Goal: Transaction & Acquisition: Purchase product/service

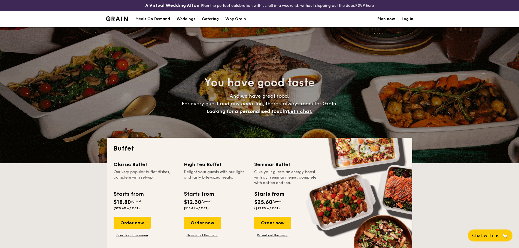
select select
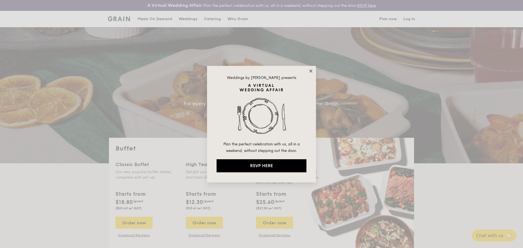
click at [311, 71] on icon at bounding box center [310, 70] width 3 height 3
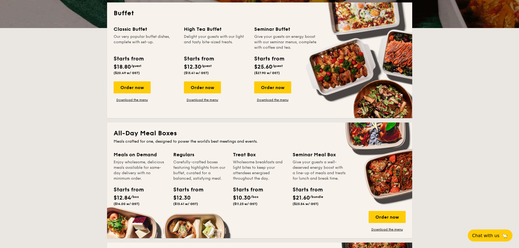
scroll to position [136, 0]
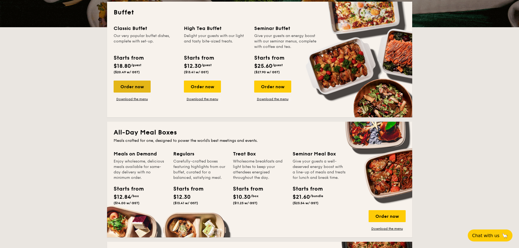
click at [141, 91] on div "Order now" at bounding box center [132, 87] width 37 height 12
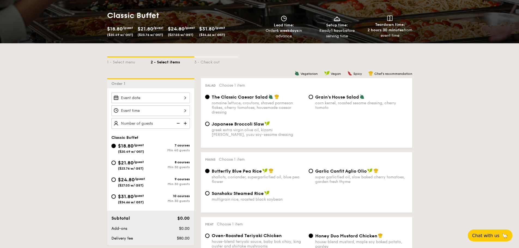
scroll to position [136, 0]
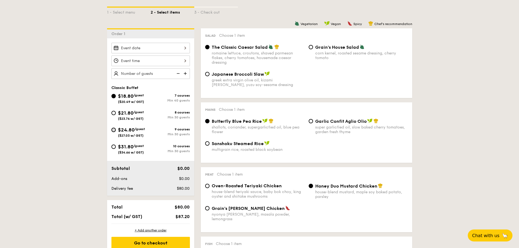
click at [112, 131] on input "$24.80 /guest ($27.03 w/ GST) 9 courses Min 30 guests" at bounding box center [113, 130] width 4 height 4
radio input "true"
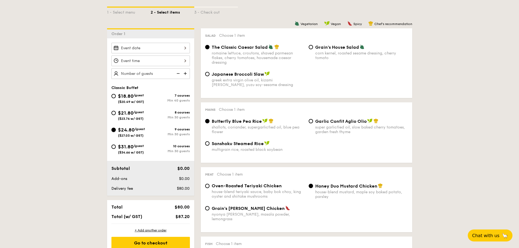
radio input "true"
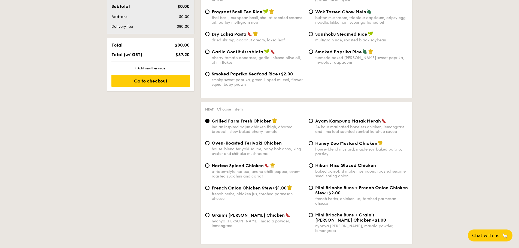
scroll to position [327, 0]
